Goal: Find specific page/section

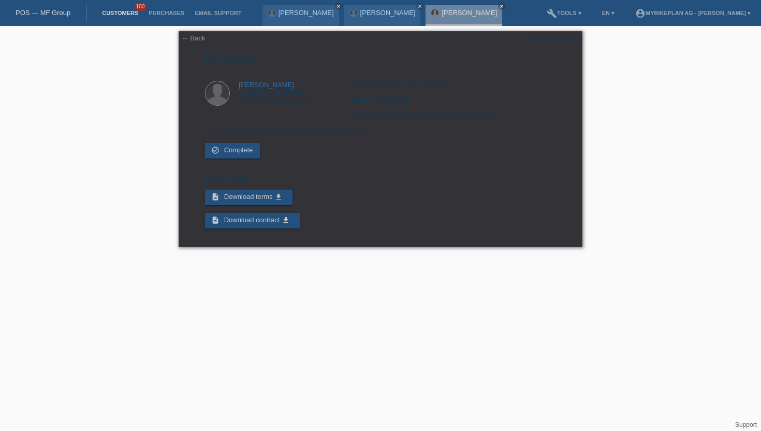
click at [130, 11] on link "Customers" at bounding box center [120, 13] width 47 height 6
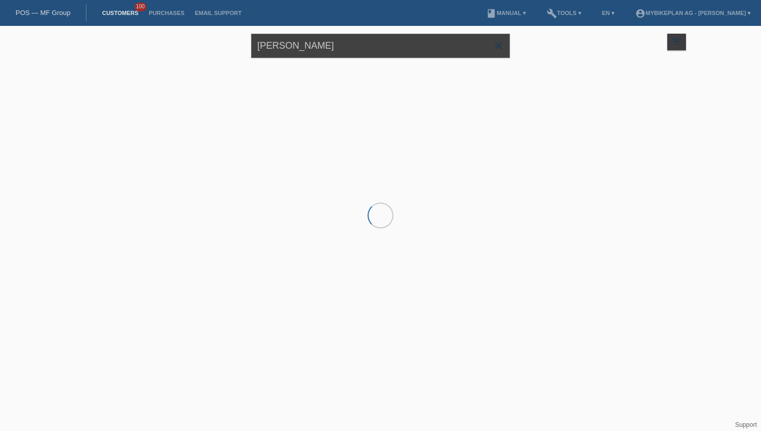
drag, startPoint x: 356, startPoint y: 51, endPoint x: 254, endPoint y: 38, distance: 102.3
click at [254, 38] on input "[PERSON_NAME]" at bounding box center [380, 46] width 259 height 24
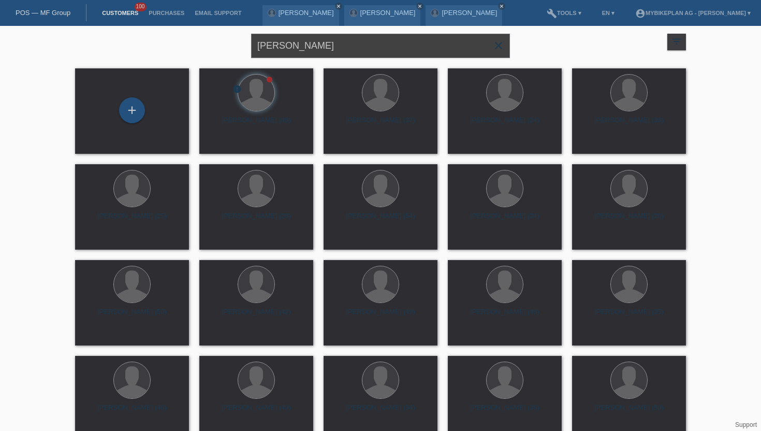
type input "[PERSON_NAME]"
drag, startPoint x: 309, startPoint y: 45, endPoint x: 234, endPoint y: 44, distance: 75.6
click at [234, 44] on div "[PERSON_NAME] close filter_list view_module Show all customers star Show stared…" at bounding box center [380, 44] width 621 height 37
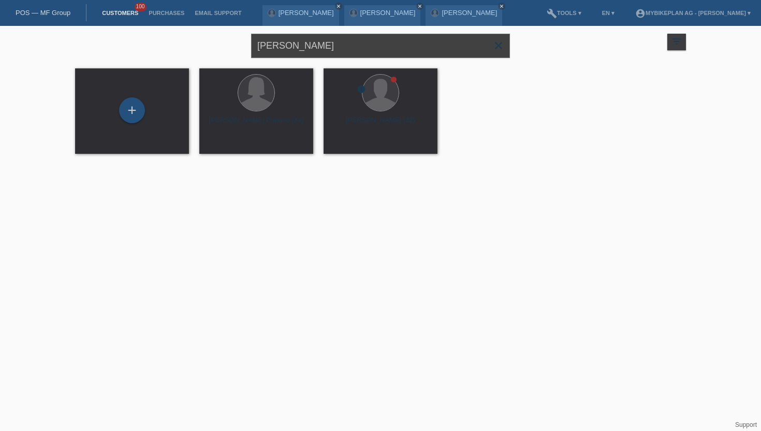
click at [328, 50] on input "[PERSON_NAME]" at bounding box center [380, 46] width 259 height 24
